Goal: Transaction & Acquisition: Purchase product/service

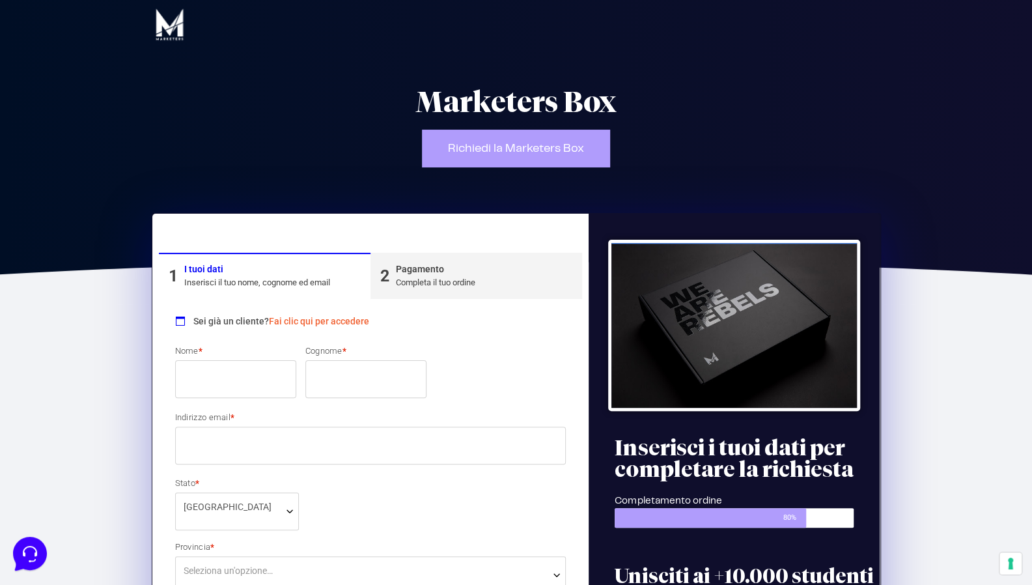
click at [331, 322] on link "Fai clic qui per accedere" at bounding box center [319, 321] width 100 height 10
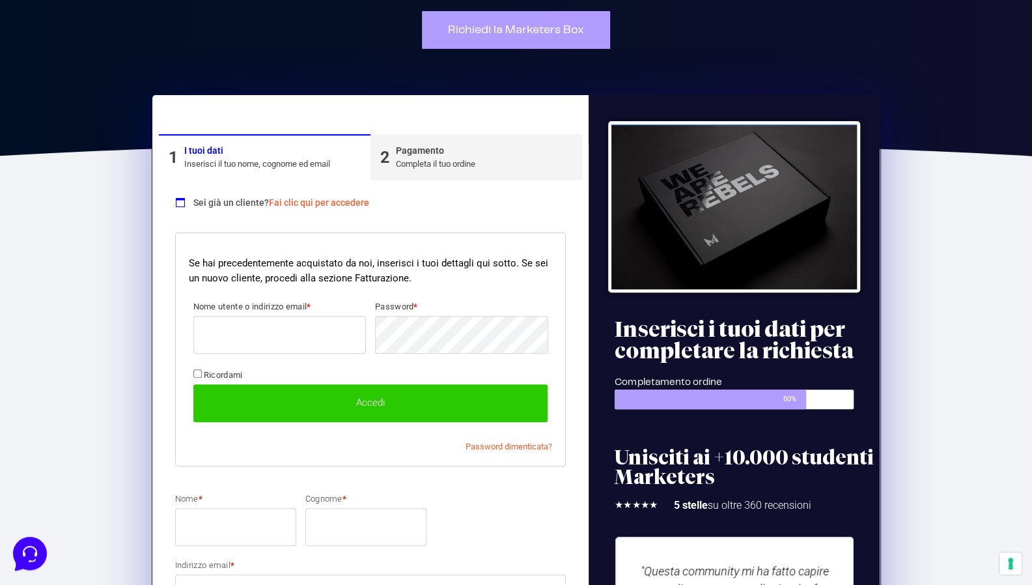
scroll to position [57, 0]
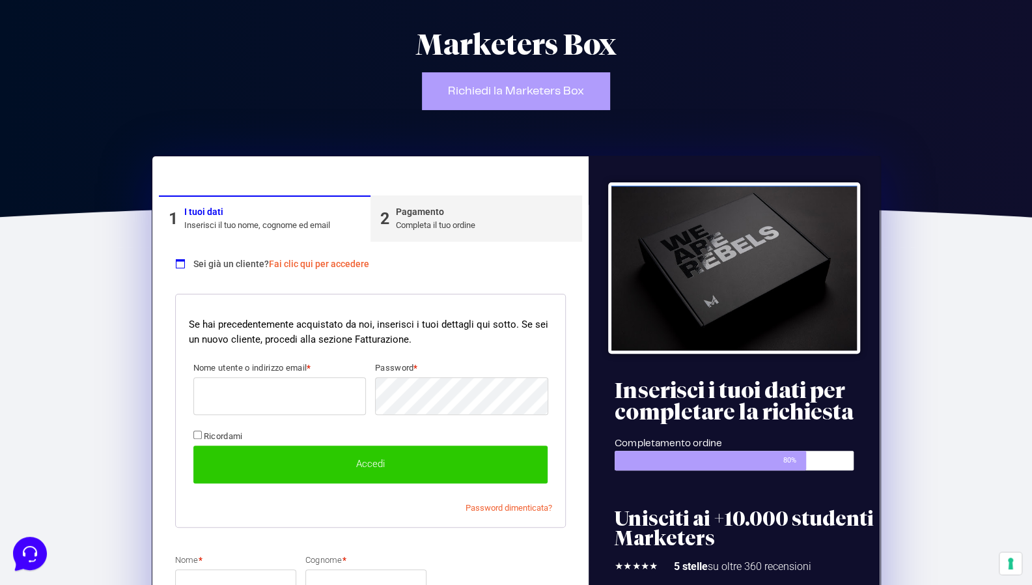
click at [271, 387] on input "Nome utente o indirizzo email *" at bounding box center [279, 396] width 173 height 38
type input "[EMAIL_ADDRESS][DOMAIN_NAME]"
click at [201, 430] on label "Ricordami" at bounding box center [217, 435] width 49 height 10
click at [201, 430] on input "Ricordami" at bounding box center [197, 434] width 8 height 8
checkbox input "true"
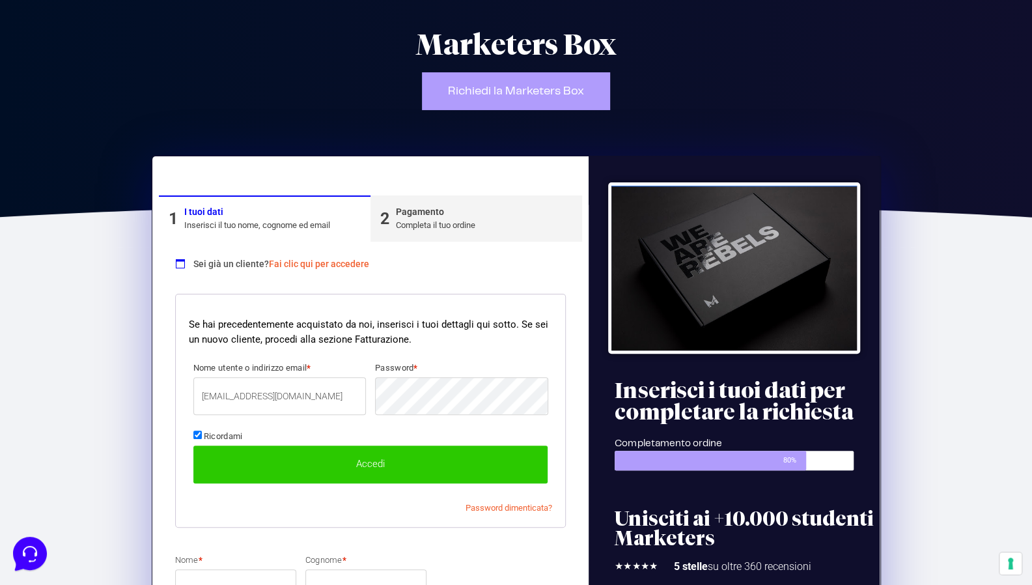
click at [229, 452] on button "Accedi" at bounding box center [370, 464] width 355 height 38
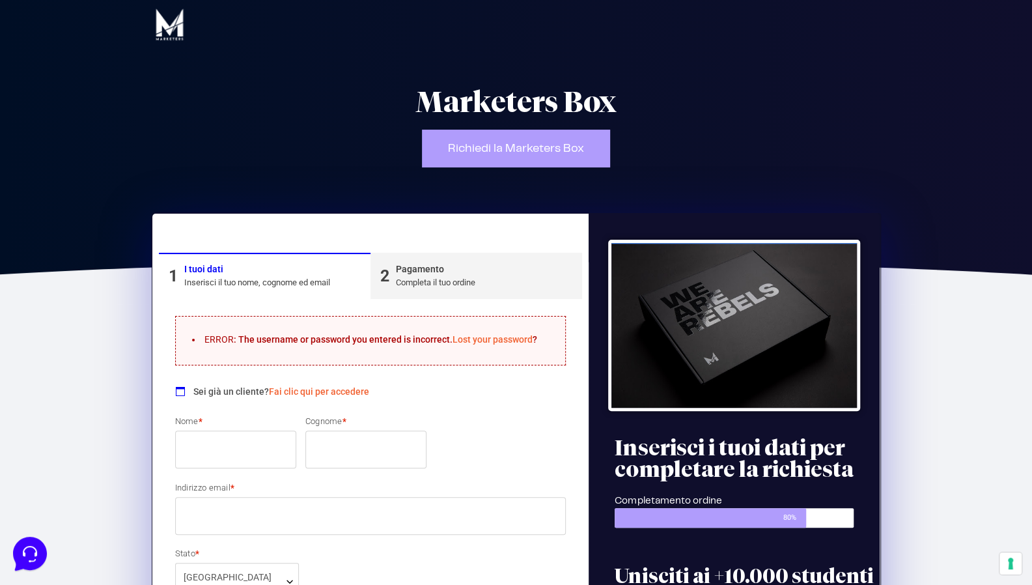
click at [226, 438] on input "Nome *" at bounding box center [235, 449] width 121 height 38
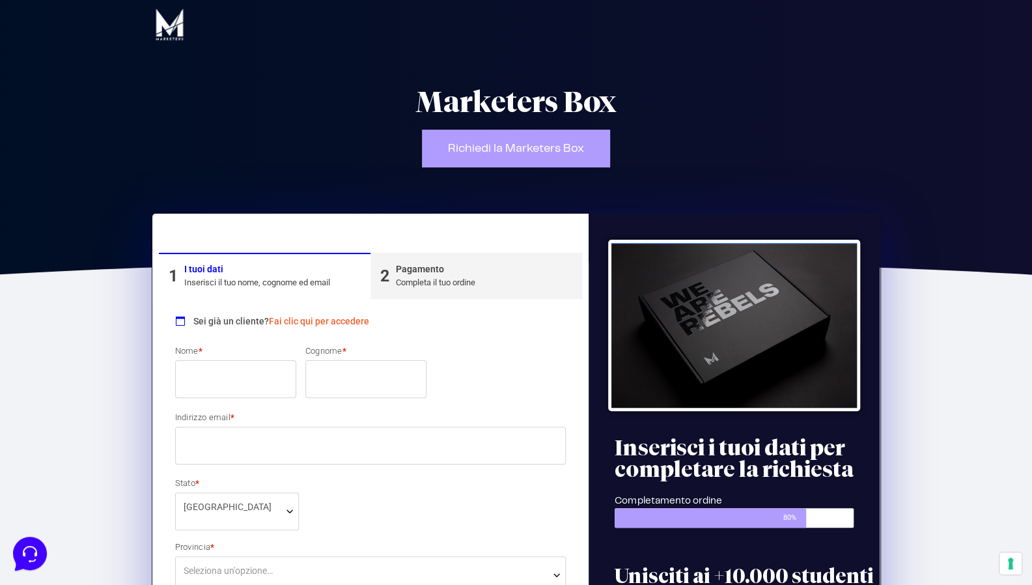
click at [313, 322] on link "Fai clic qui per accedere" at bounding box center [319, 321] width 100 height 10
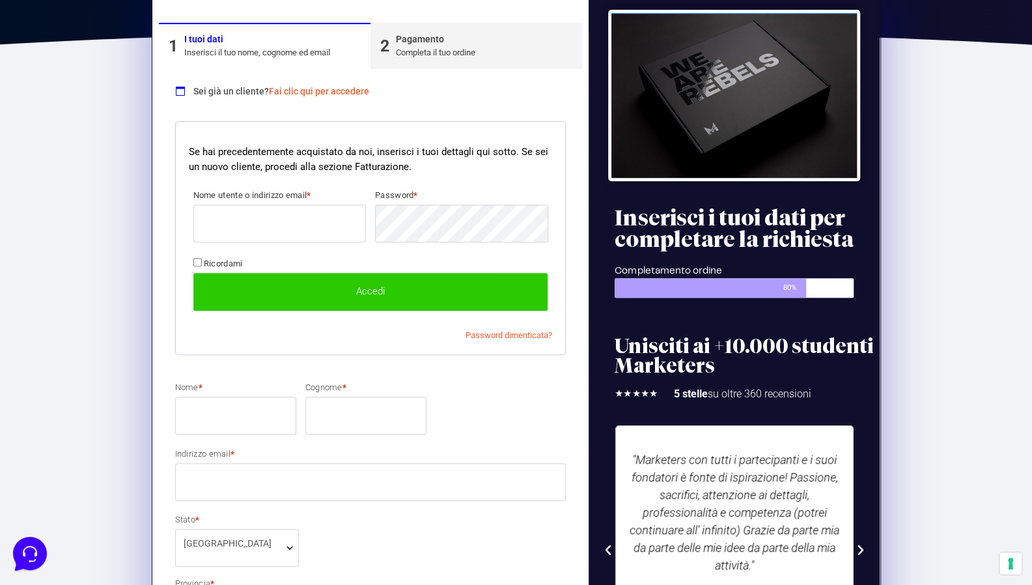
scroll to position [318, 0]
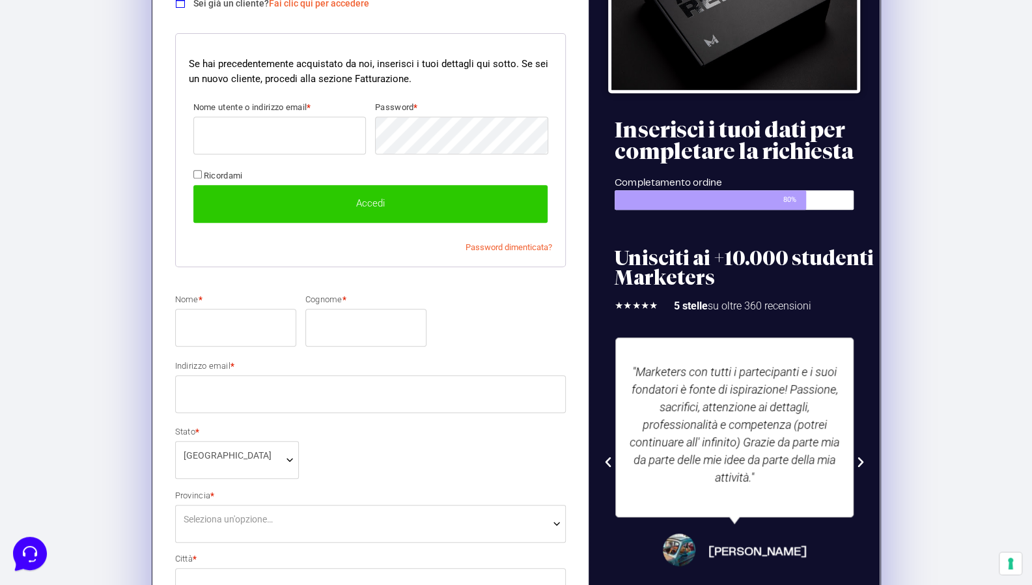
click at [238, 139] on input "Nome utente o indirizzo email *" at bounding box center [279, 136] width 173 height 38
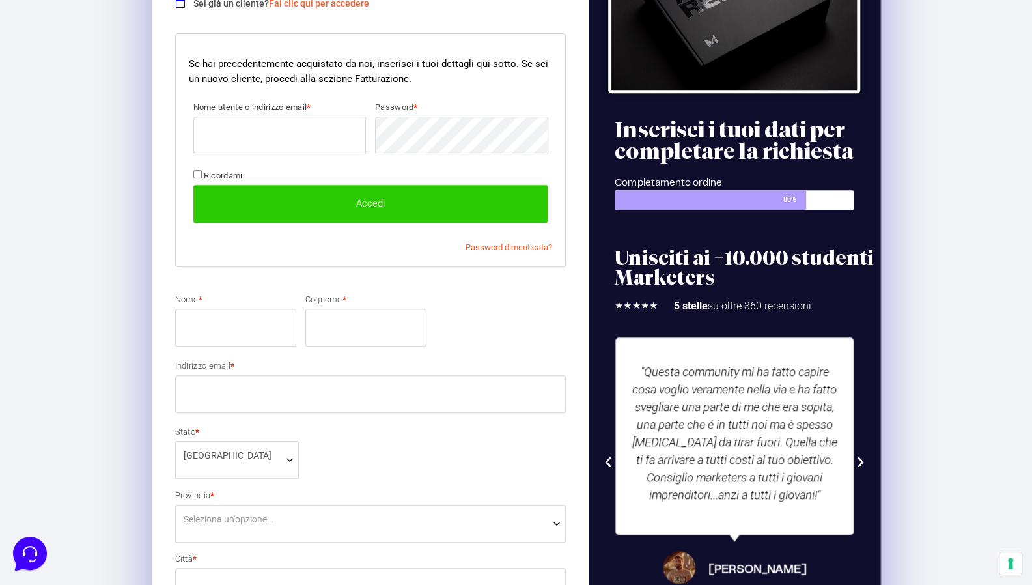
type input "dalida9@hotmail.it"
click at [394, 204] on button "Accedi" at bounding box center [370, 204] width 355 height 38
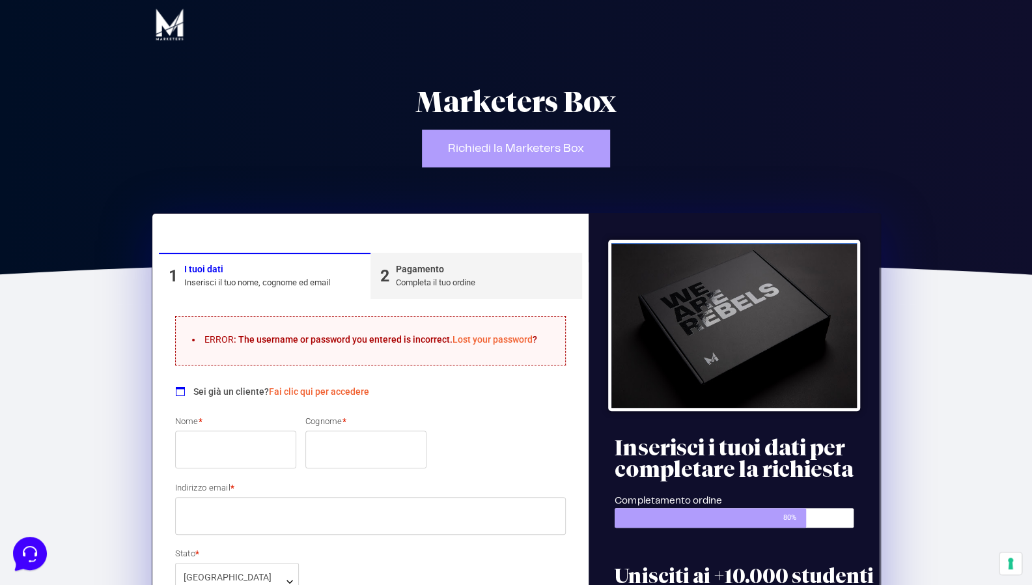
click at [171, 23] on img at bounding box center [170, 25] width 36 height 36
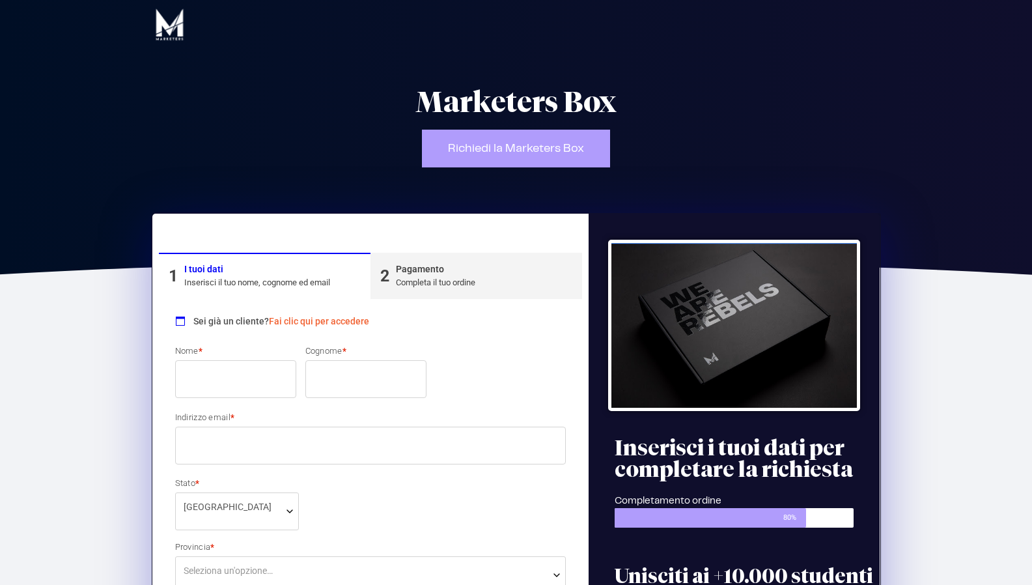
click at [406, 282] on div "Completa il tuo ordine" at bounding box center [435, 282] width 79 height 13
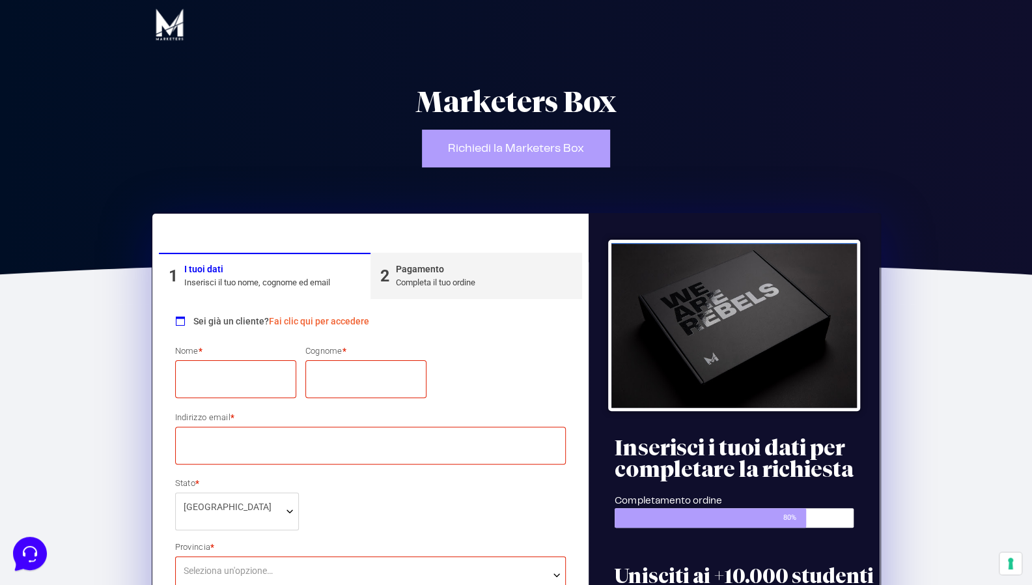
click at [271, 281] on div "Inserisci il tuo nome, cognome ed email" at bounding box center [257, 282] width 146 height 13
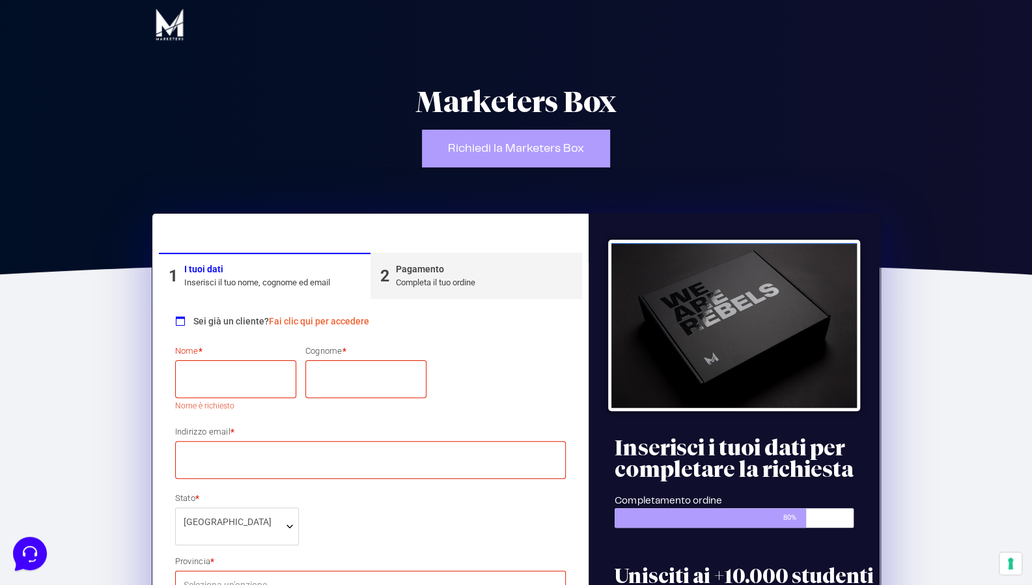
click at [278, 321] on link "Fai clic qui per accedere" at bounding box center [319, 321] width 100 height 10
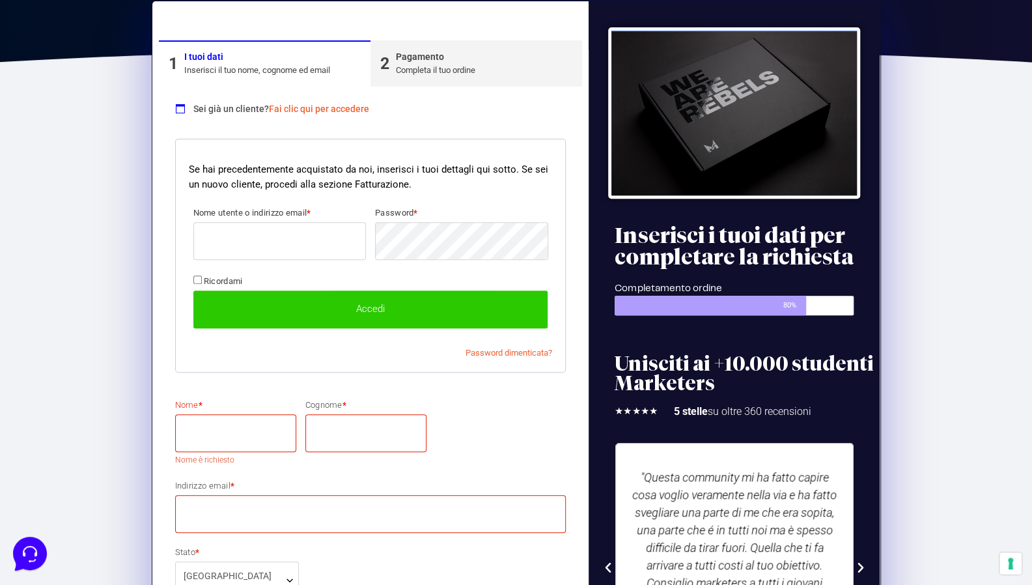
scroll to position [188, 0]
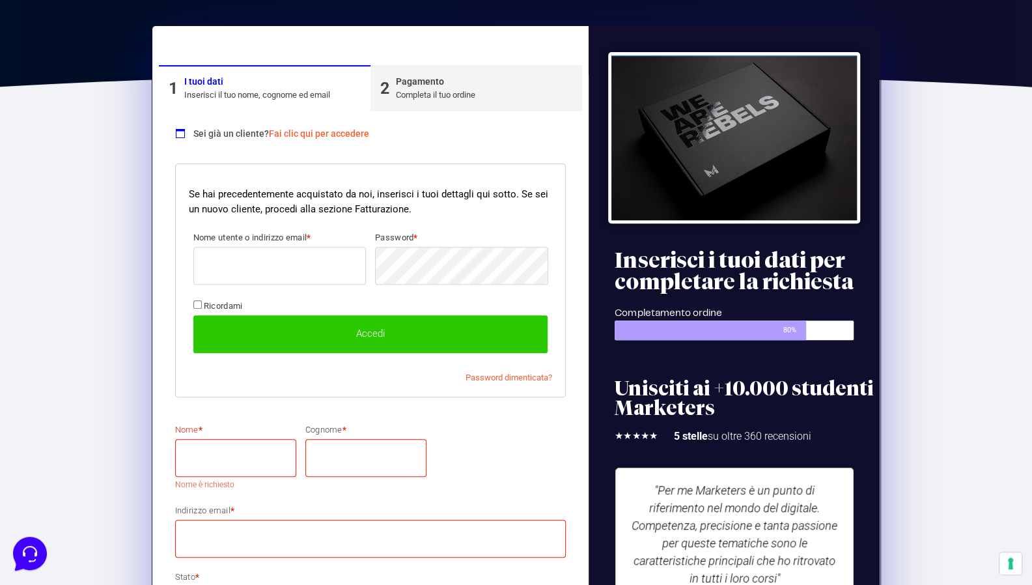
click at [220, 444] on input "Nome *" at bounding box center [235, 458] width 121 height 38
type input "[PERSON_NAME]"
type input "Peli"
type input "[EMAIL_ADDRESS][DOMAIN_NAME]"
select select "BS"
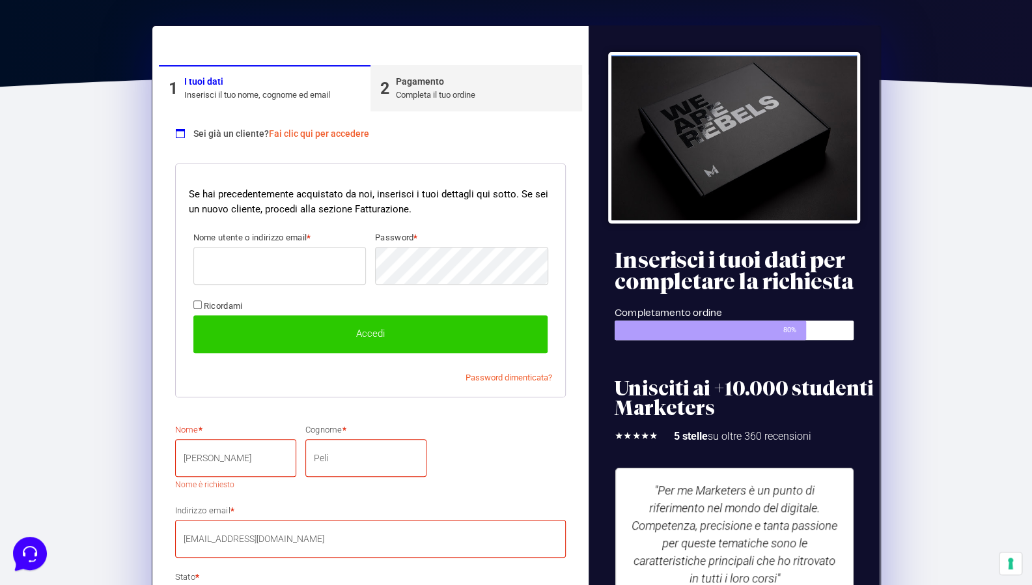
type input "Monticelli [PERSON_NAME]"
type input "8"
type input "25040"
type input "3385457000"
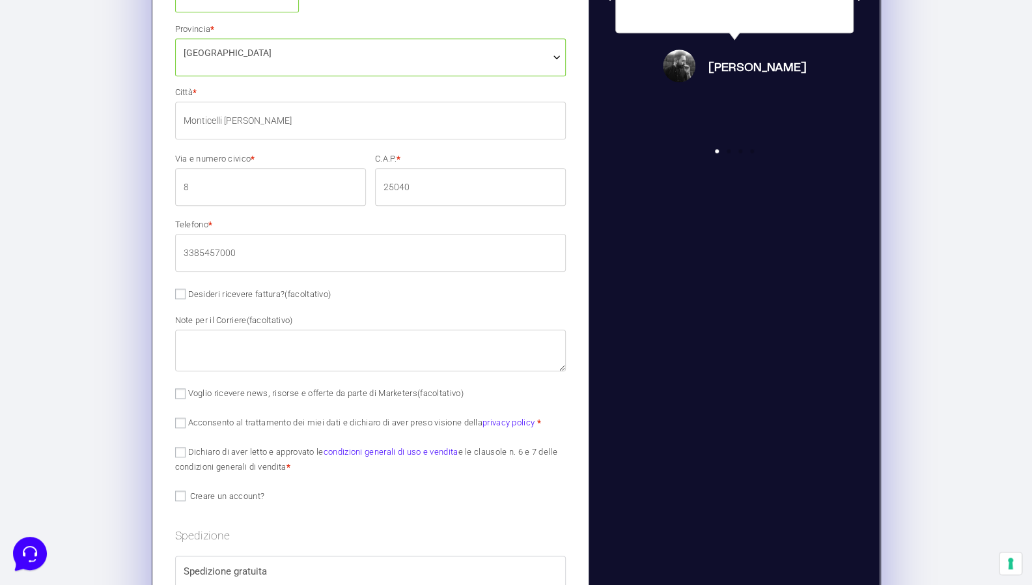
scroll to position [809, 0]
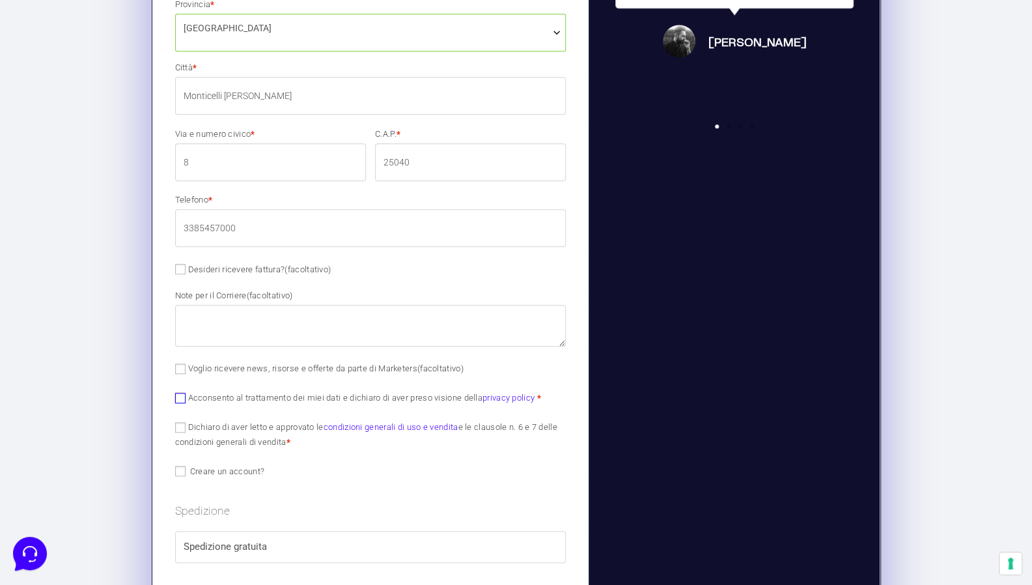
click at [183, 397] on input "Acconsento al trattamento dei miei dati e dichiaro di aver preso visione della …" at bounding box center [180, 398] width 10 height 10
checkbox input "true"
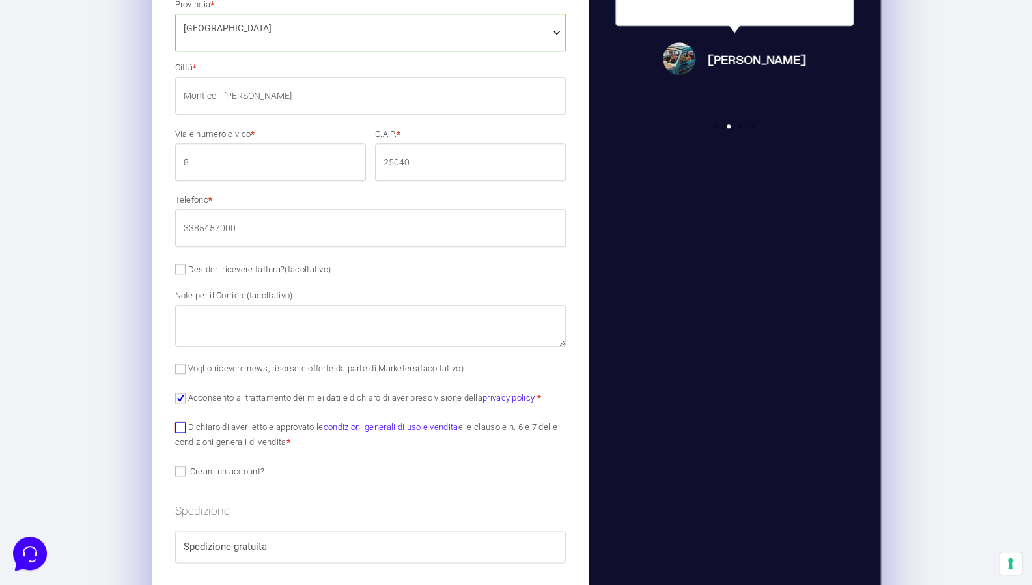
click at [178, 422] on input "Dichiaro di aver letto e approvato le condizioni generali di uso e vendita e le…" at bounding box center [180, 427] width 10 height 10
checkbox input "true"
click at [178, 370] on input "Voglio ricevere news, risorse e offerte da parte di Marketers (facoltativo)" at bounding box center [180, 368] width 10 height 10
checkbox input "true"
click at [179, 472] on input "Creare un account?" at bounding box center [180, 471] width 10 height 10
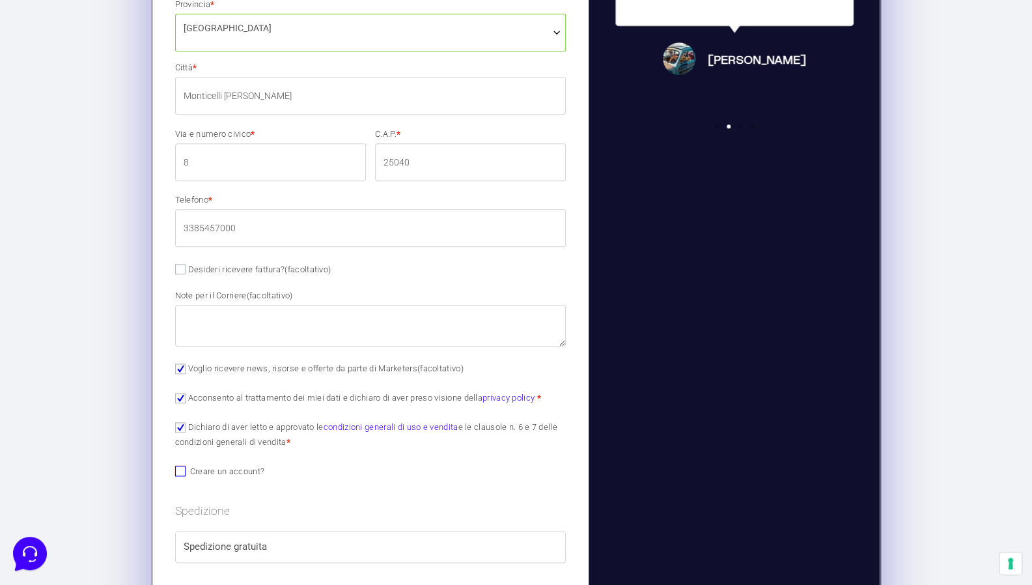
checkbox input "true"
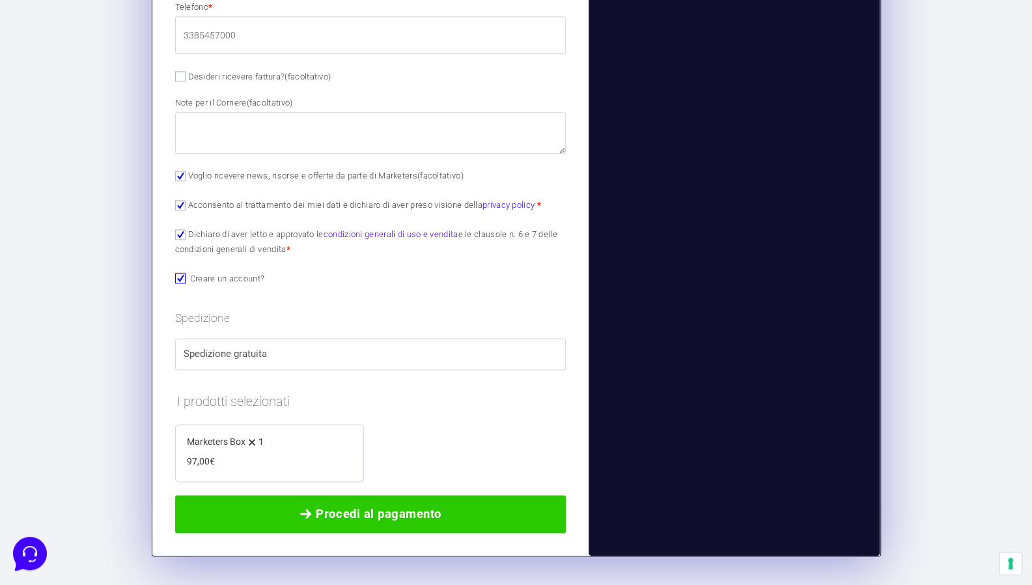
scroll to position [1004, 0]
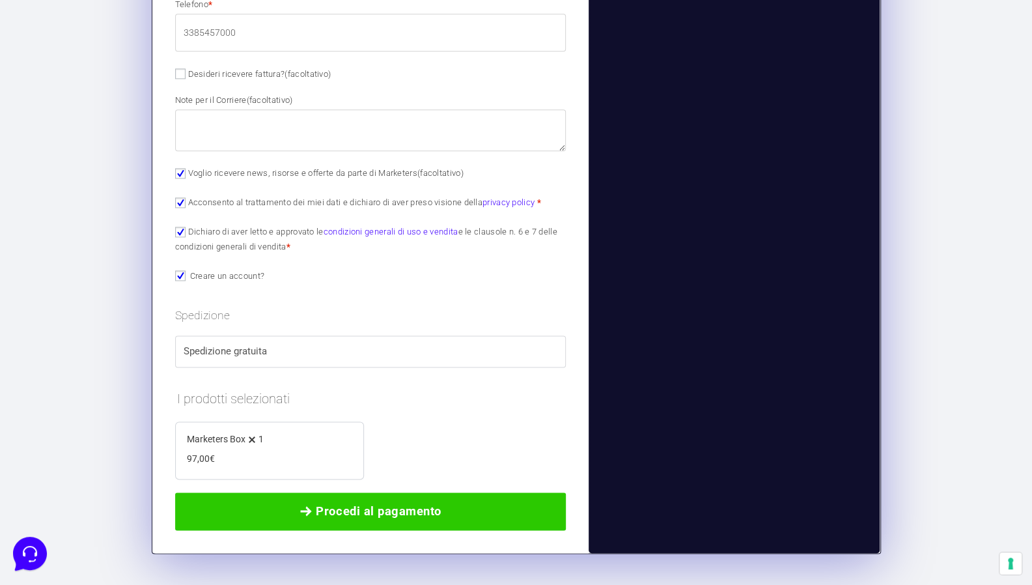
click at [244, 442] on span "Marketers Box" at bounding box center [216, 439] width 59 height 10
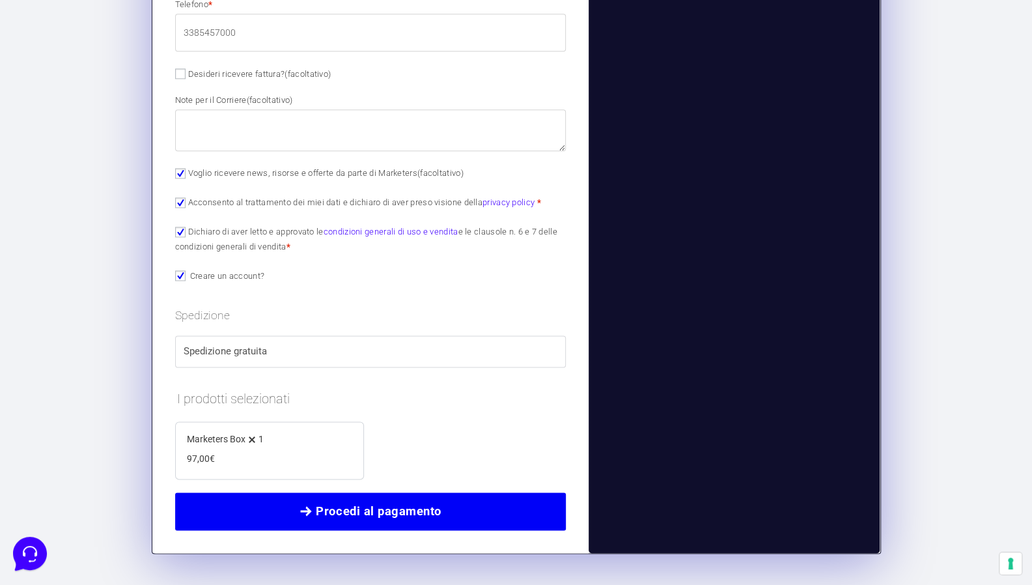
click at [320, 517] on span "Procedi al pagamento" at bounding box center [378, 511] width 125 height 18
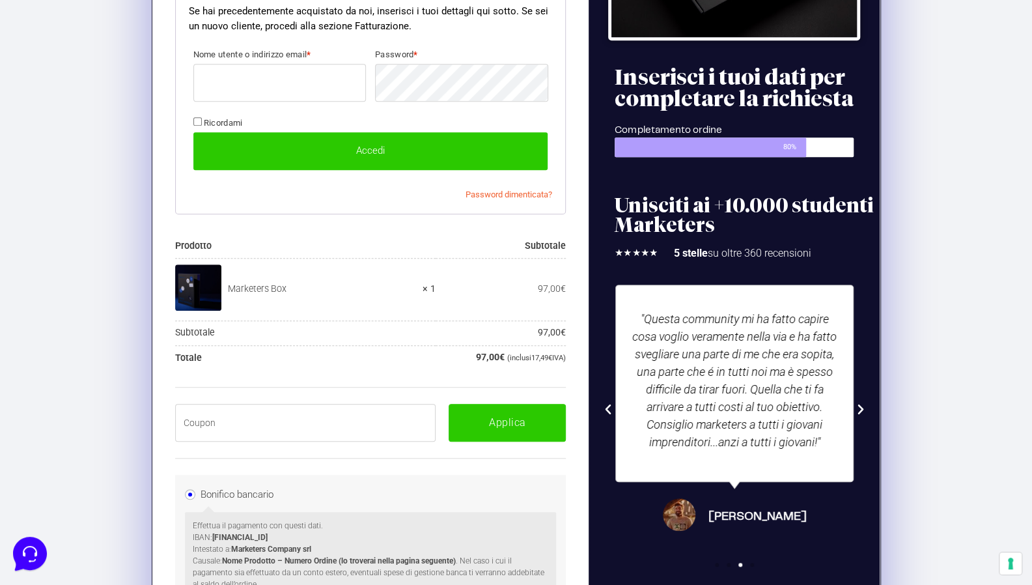
scroll to position [415, 0]
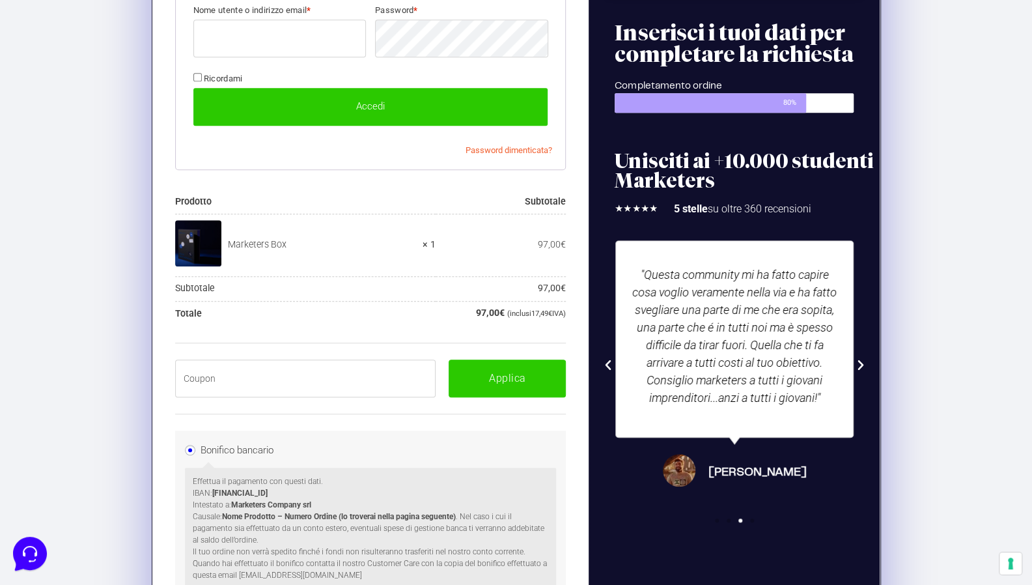
click at [253, 389] on input "text" at bounding box center [305, 378] width 261 height 38
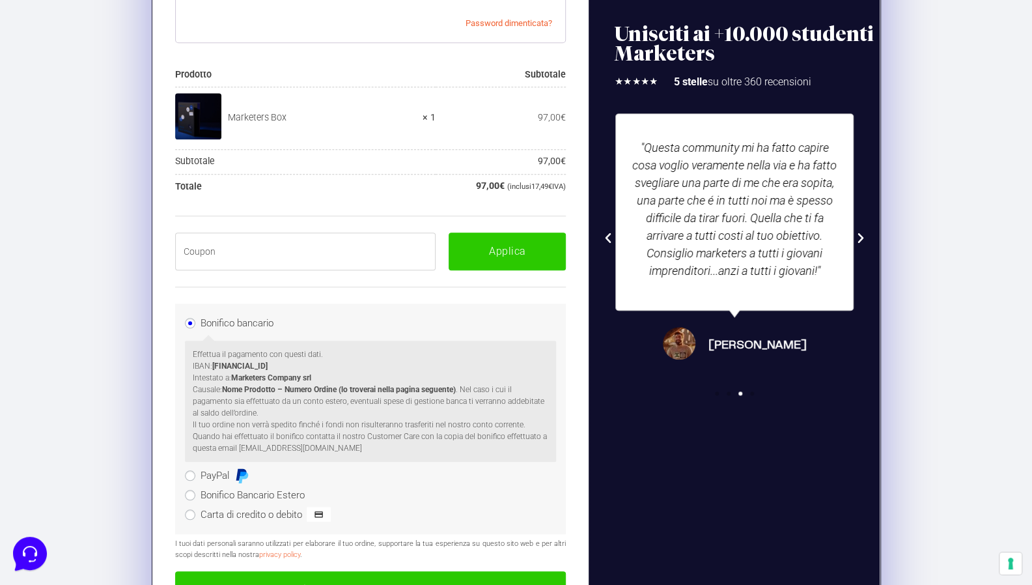
scroll to position [545, 0]
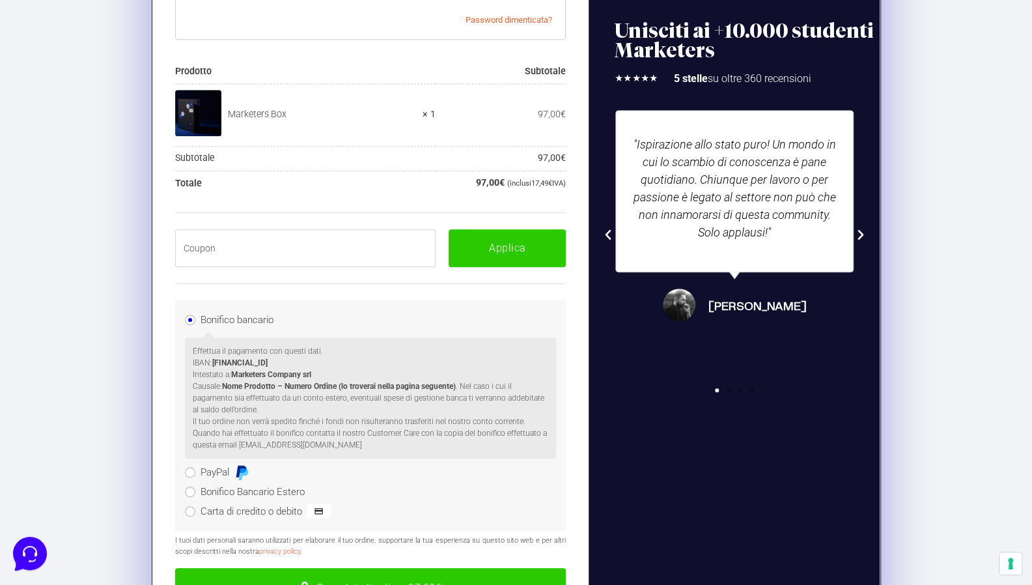
click at [349, 266] on div "Applica" at bounding box center [370, 248] width 391 height 72
click at [345, 243] on input "text" at bounding box center [305, 248] width 261 height 38
paste input "boxpro100off"
type input "boxpro100off"
click at [550, 248] on button "Applica" at bounding box center [507, 248] width 117 height 38
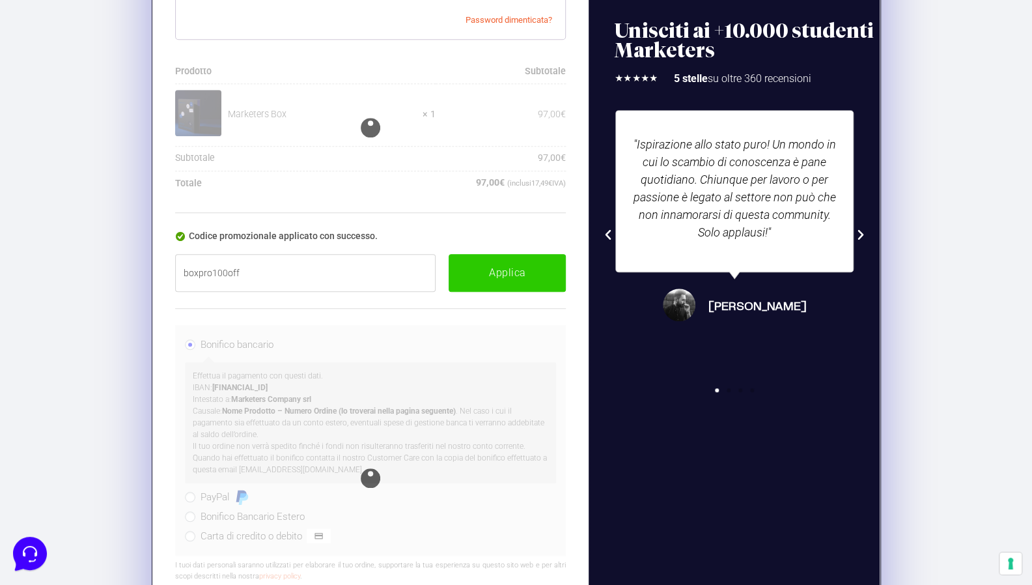
scroll to position [516, 0]
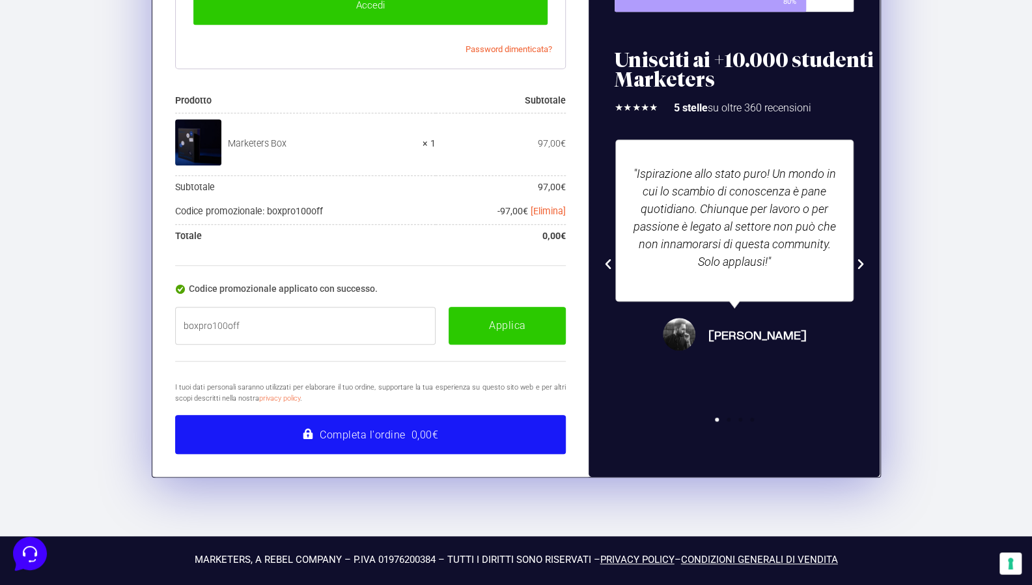
click at [366, 421] on button "Completa l'ordine 0,00€" at bounding box center [370, 434] width 391 height 39
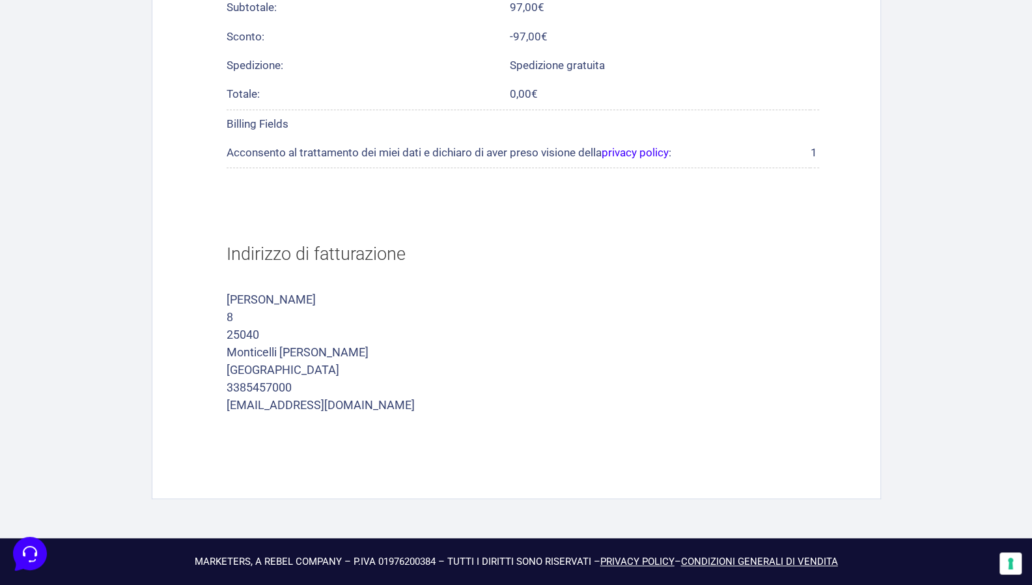
scroll to position [527, 0]
